Goal: Check status: Check status

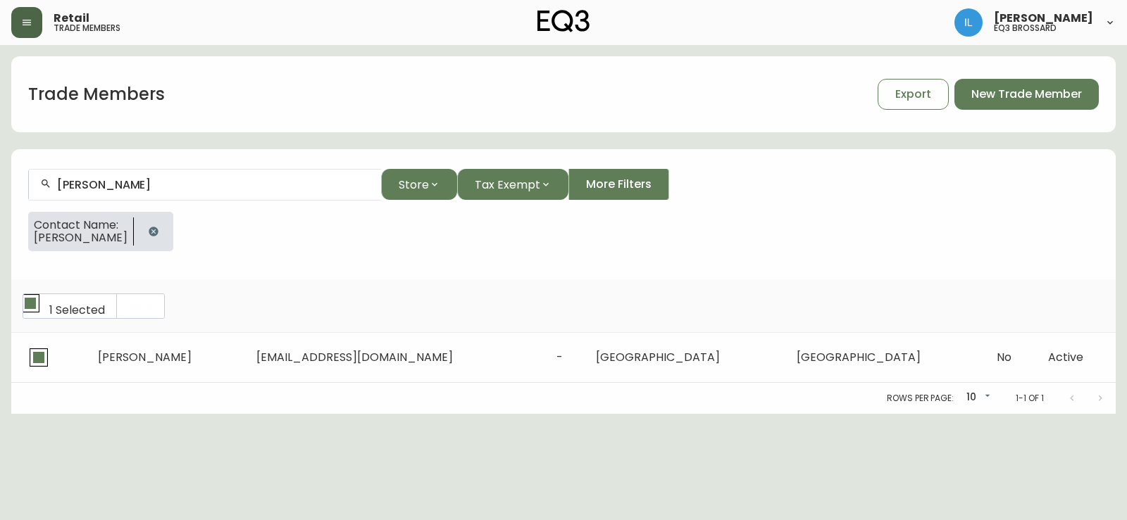
click at [25, 22] on icon "button" at bounding box center [26, 22] width 11 height 11
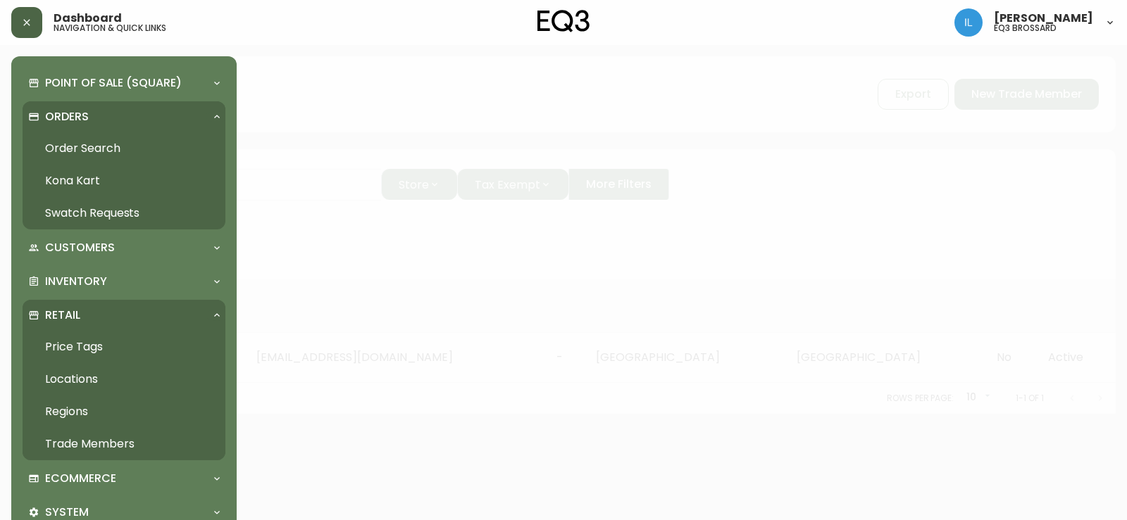
click at [120, 147] on link "Order Search" at bounding box center [124, 148] width 203 height 32
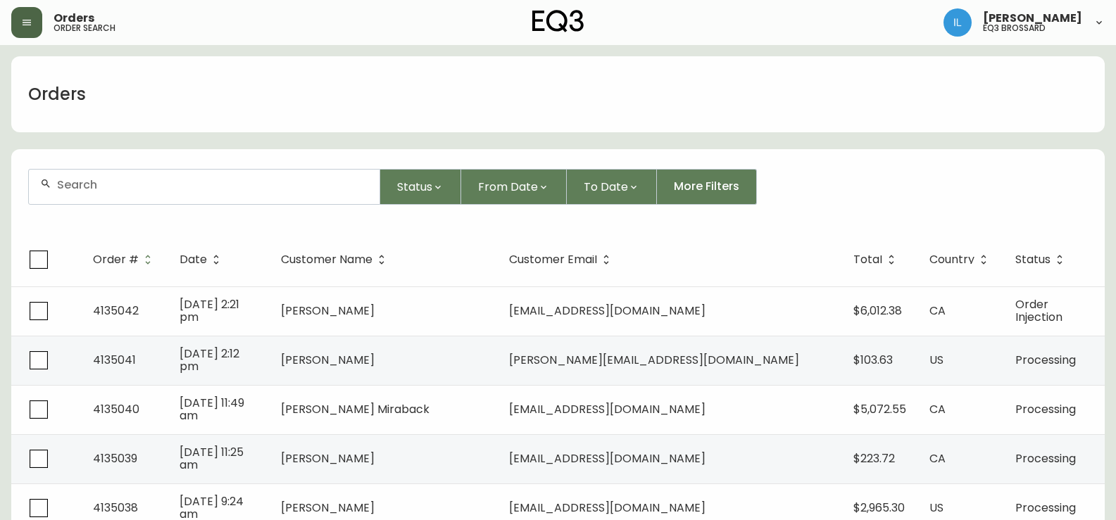
click at [278, 192] on div at bounding box center [204, 187] width 351 height 35
paste input "4133553"
type input "4133553"
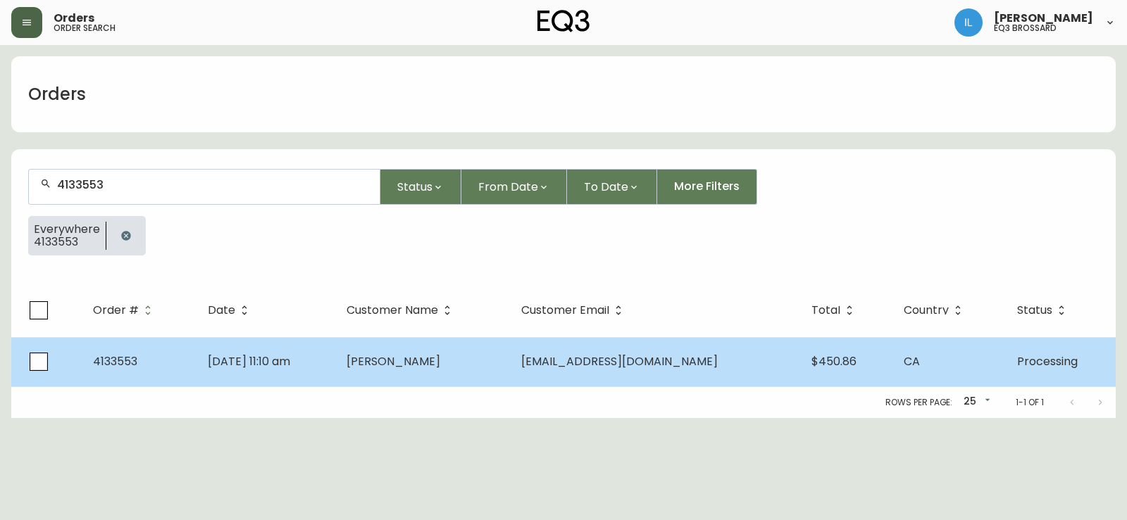
click at [439, 362] on span "[PERSON_NAME]" at bounding box center [394, 362] width 94 height 16
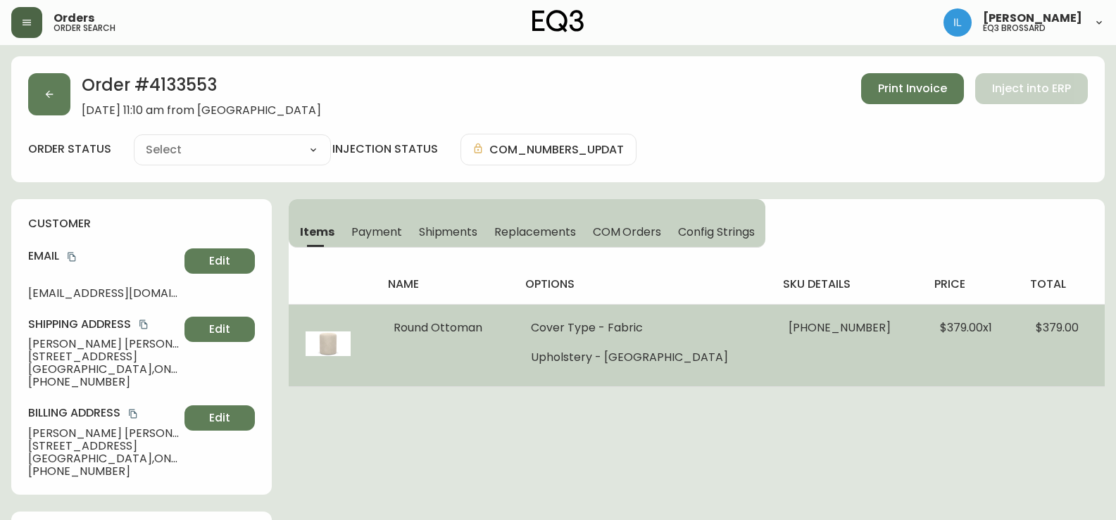
type input "Processing"
select select "PROCESSING"
